Goal: Information Seeking & Learning: Learn about a topic

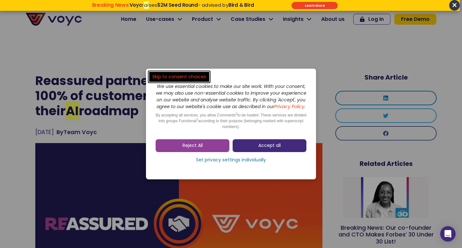
click at [268, 144] on span "Accept all" at bounding box center [269, 145] width 22 height 6
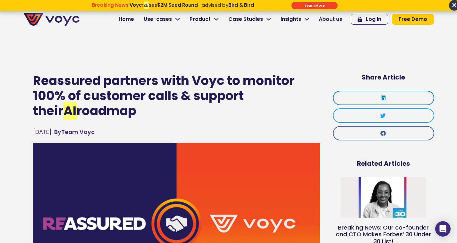
click at [201, 84] on h1 "Reassured partners with Voyc to monitor 100% of customer calls & support their …" at bounding box center [176, 95] width 287 height 45
drag, startPoint x: 201, startPoint y: 84, endPoint x: 217, endPoint y: 83, distance: 16.1
click at [217, 83] on h1 "Reassured partners with Voyc to monitor 100% of customer calls & support their …" at bounding box center [176, 95] width 287 height 45
copy h1 "Voyc"
click at [65, 77] on h1 "Reassured partners with Voyc to monitor 100% of customer calls & support their …" at bounding box center [176, 95] width 287 height 45
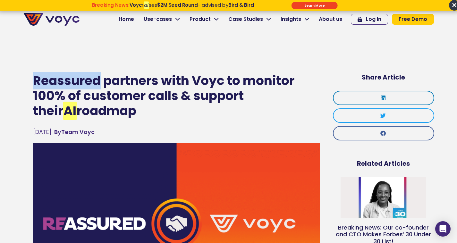
copy h1 "Reassured"
drag, startPoint x: 65, startPoint y: 77, endPoint x: 61, endPoint y: 77, distance: 4.8
click at [61, 77] on h1 "Reassured partners with Voyc to monitor 100% of customer calls & support their …" at bounding box center [176, 95] width 287 height 45
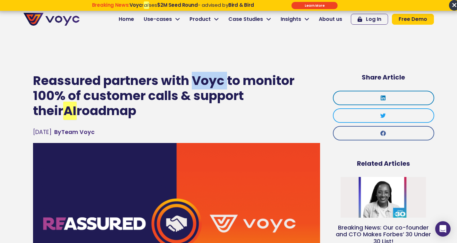
click at [211, 79] on h1 "Reassured partners with Voyc to monitor 100% of customer calls & support their …" at bounding box center [176, 95] width 287 height 45
drag, startPoint x: 211, startPoint y: 79, endPoint x: 207, endPoint y: 80, distance: 3.9
click at [207, 80] on h1 "Reassured partners with Voyc to monitor 100% of customer calls & support their …" at bounding box center [176, 95] width 287 height 45
click at [65, 83] on h1 "Reassured partners with Voyc to monitor 100% of customer calls & support their …" at bounding box center [176, 95] width 287 height 45
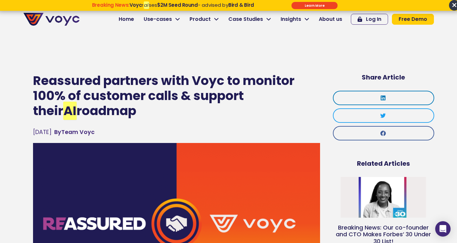
drag, startPoint x: 65, startPoint y: 83, endPoint x: 79, endPoint y: 108, distance: 28.7
click at [79, 108] on h1 "Reassured partners with Voyc to monitor 100% of customer calls & support their …" at bounding box center [176, 95] width 287 height 45
copy h1 "Reassured partners with Voyc to monitor 100% of customer calls & support their …"
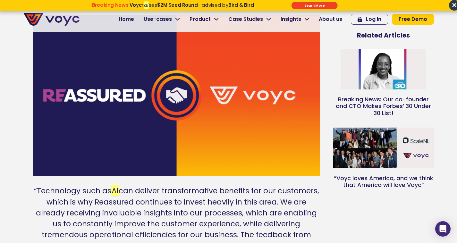
scroll to position [160, 0]
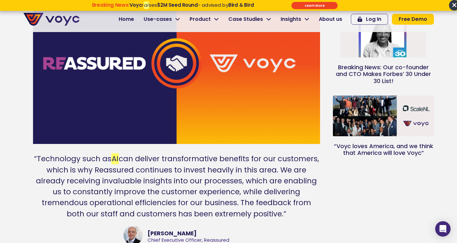
click at [74, 158] on div "“Technology such as AI can deliver transformative benefits for our customers, w…" at bounding box center [177, 186] width 288 height 66
click at [75, 158] on div "“Technology such as AI can deliver transformative benefits for our customers, w…" at bounding box center [177, 186] width 288 height 66
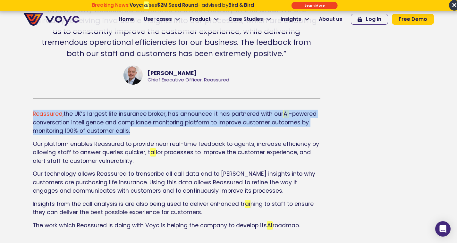
drag, startPoint x: 179, startPoint y: 130, endPoint x: 34, endPoint y: 115, distance: 145.8
click at [34, 115] on p "Reassured, the UK’s largest life insurance broker, has announced it has partner…" at bounding box center [177, 122] width 288 height 25
copy p "Reassured, the UK’s largest life insurance broker, has announced it has partner…"
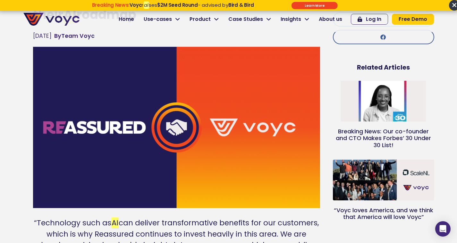
scroll to position [0, 0]
